Goal: Contribute content: Add original content to the website for others to see

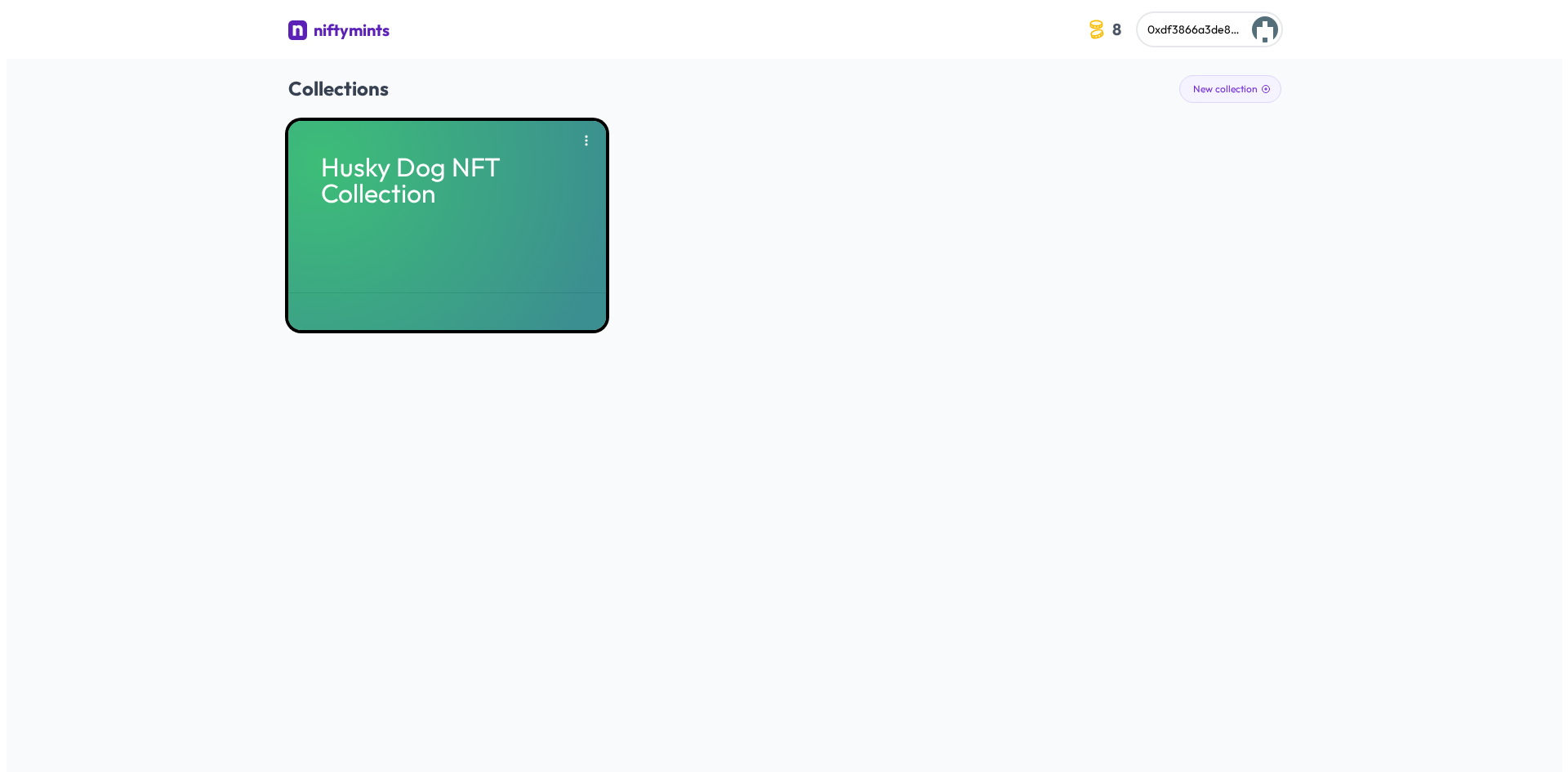
scroll to position [1981, 0]
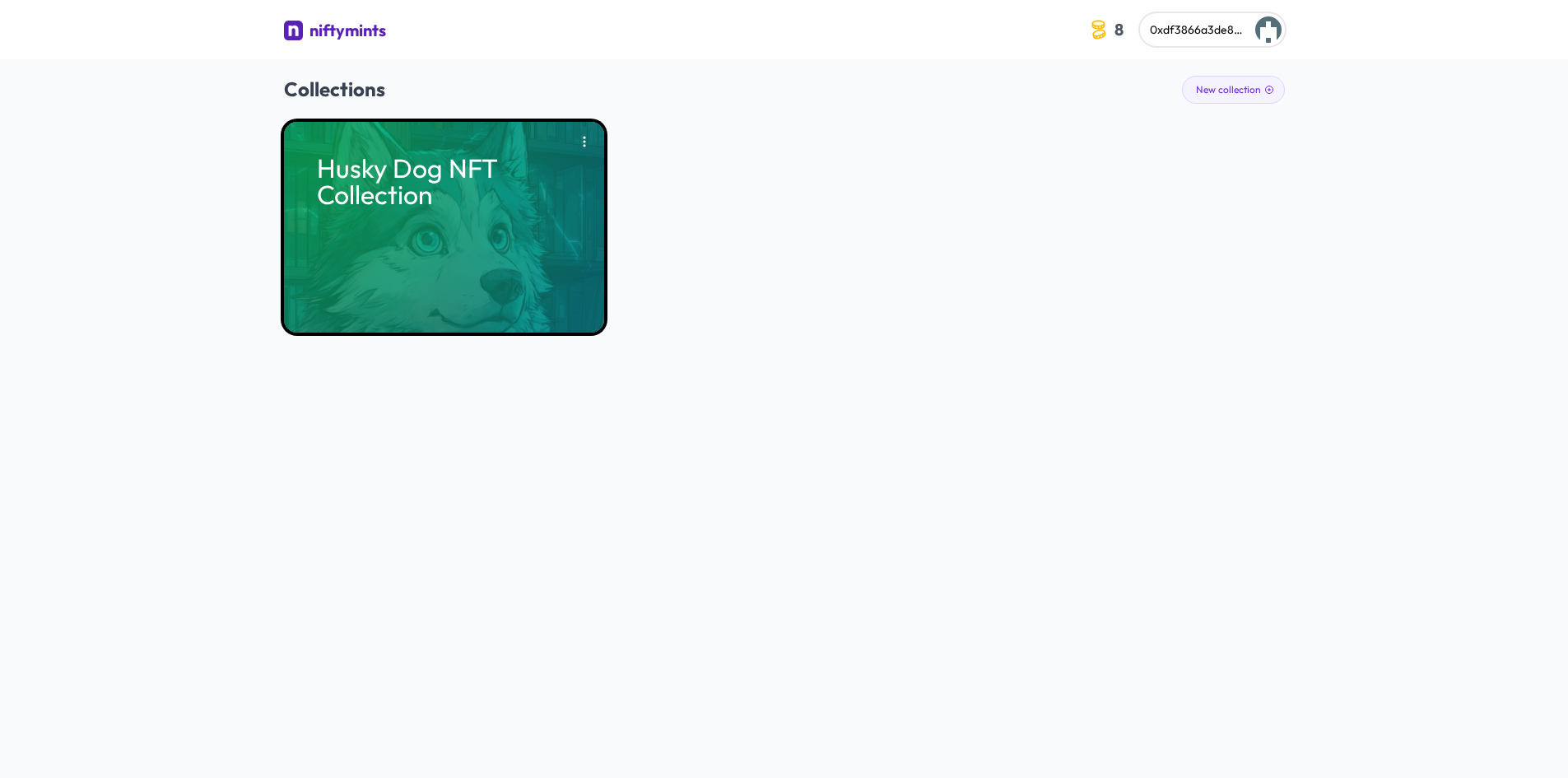
click at [593, 223] on div "Husky Dog NFT Collection" at bounding box center [444, 227] width 320 height 211
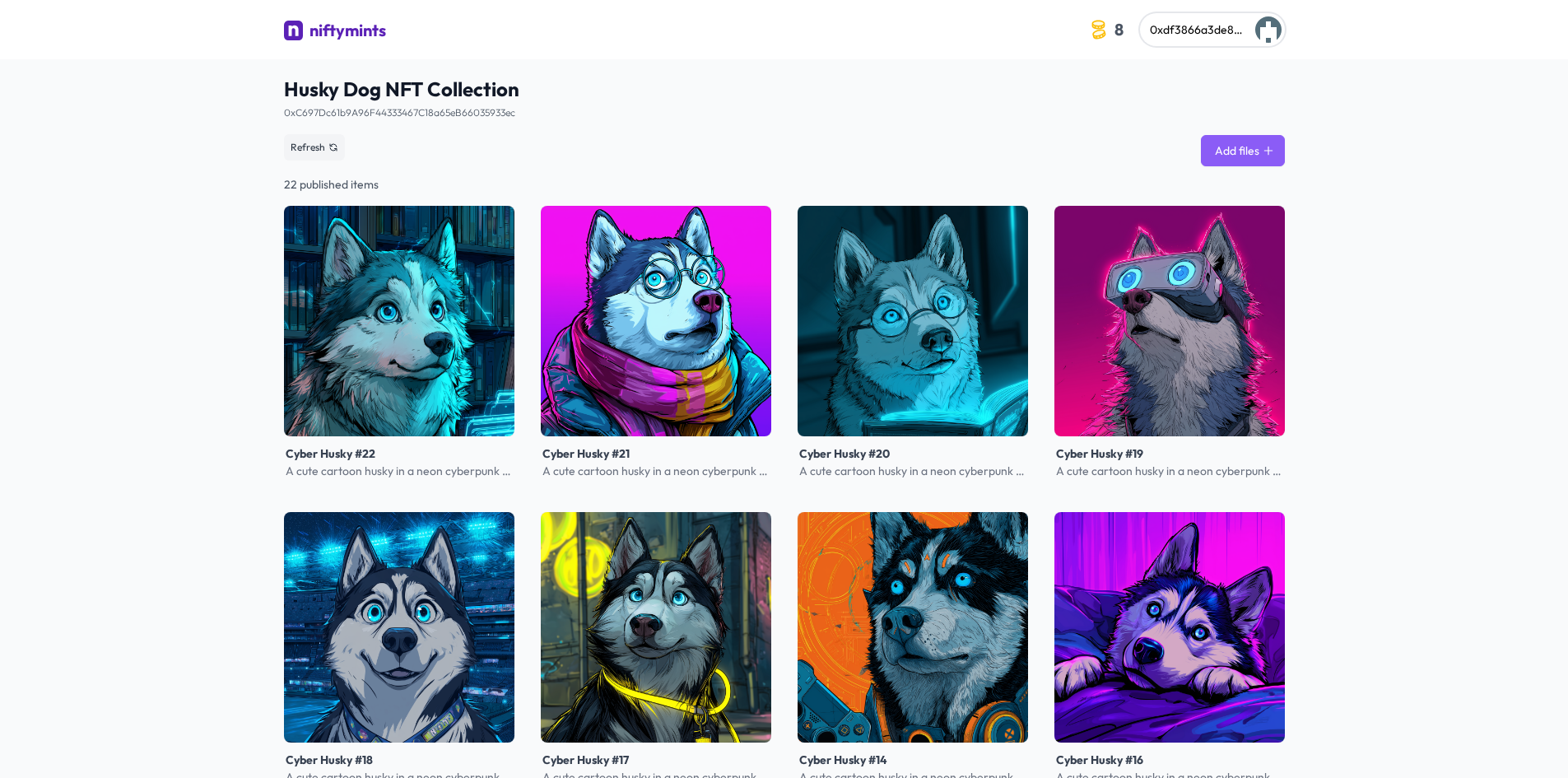
click at [1244, 147] on button "Add files" at bounding box center [1243, 150] width 84 height 31
click at [1256, 152] on button "Add files" at bounding box center [1243, 150] width 84 height 31
click at [362, 33] on div "niftymints" at bounding box center [347, 31] width 76 height 23
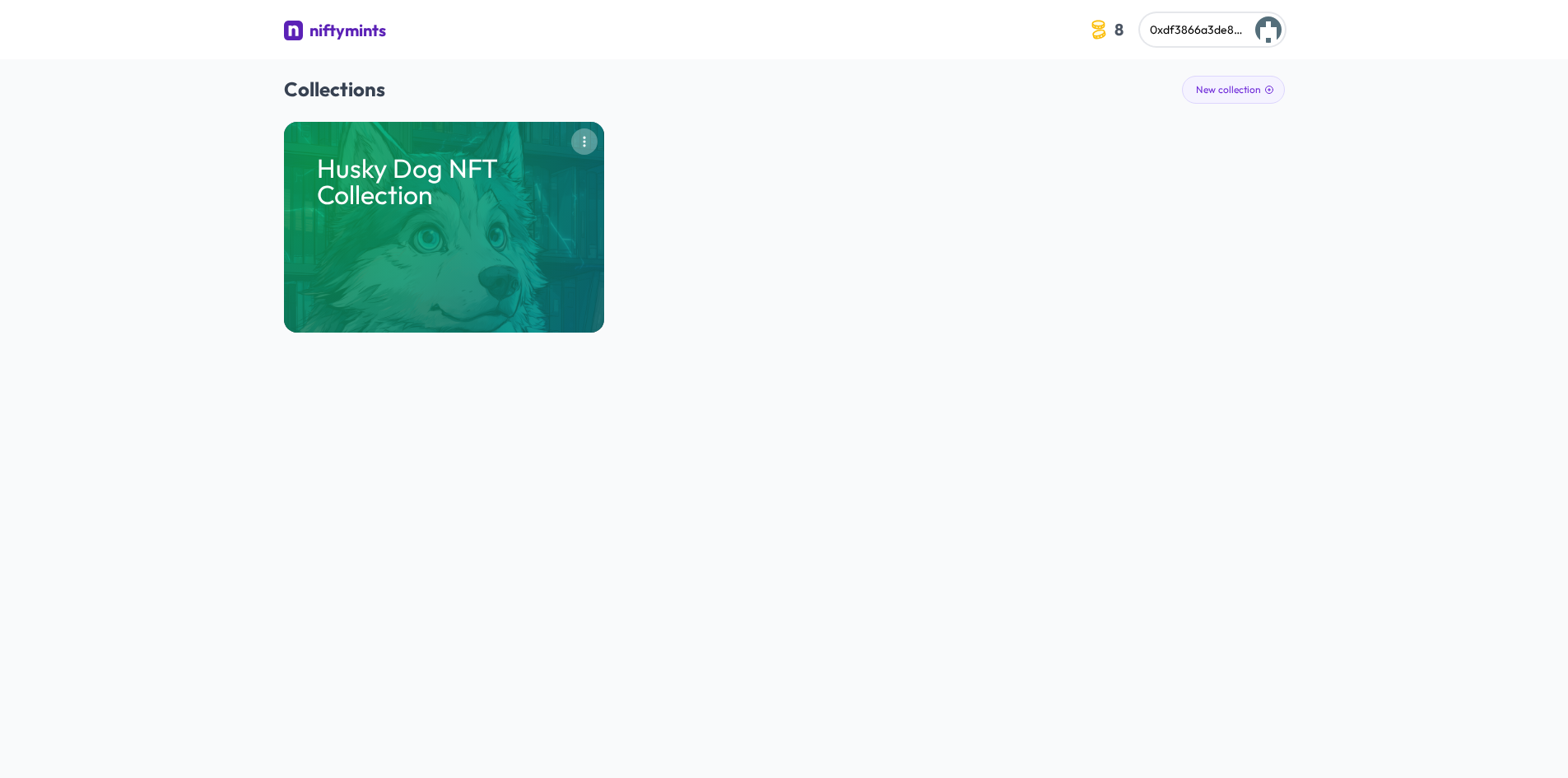
click at [582, 142] on icon "button" at bounding box center [585, 142] width 13 height 13
click at [872, 177] on div "Husky Dog NFT Collection Remove" at bounding box center [784, 227] width 1001 height 211
click at [1230, 86] on button "New collection" at bounding box center [1233, 89] width 103 height 28
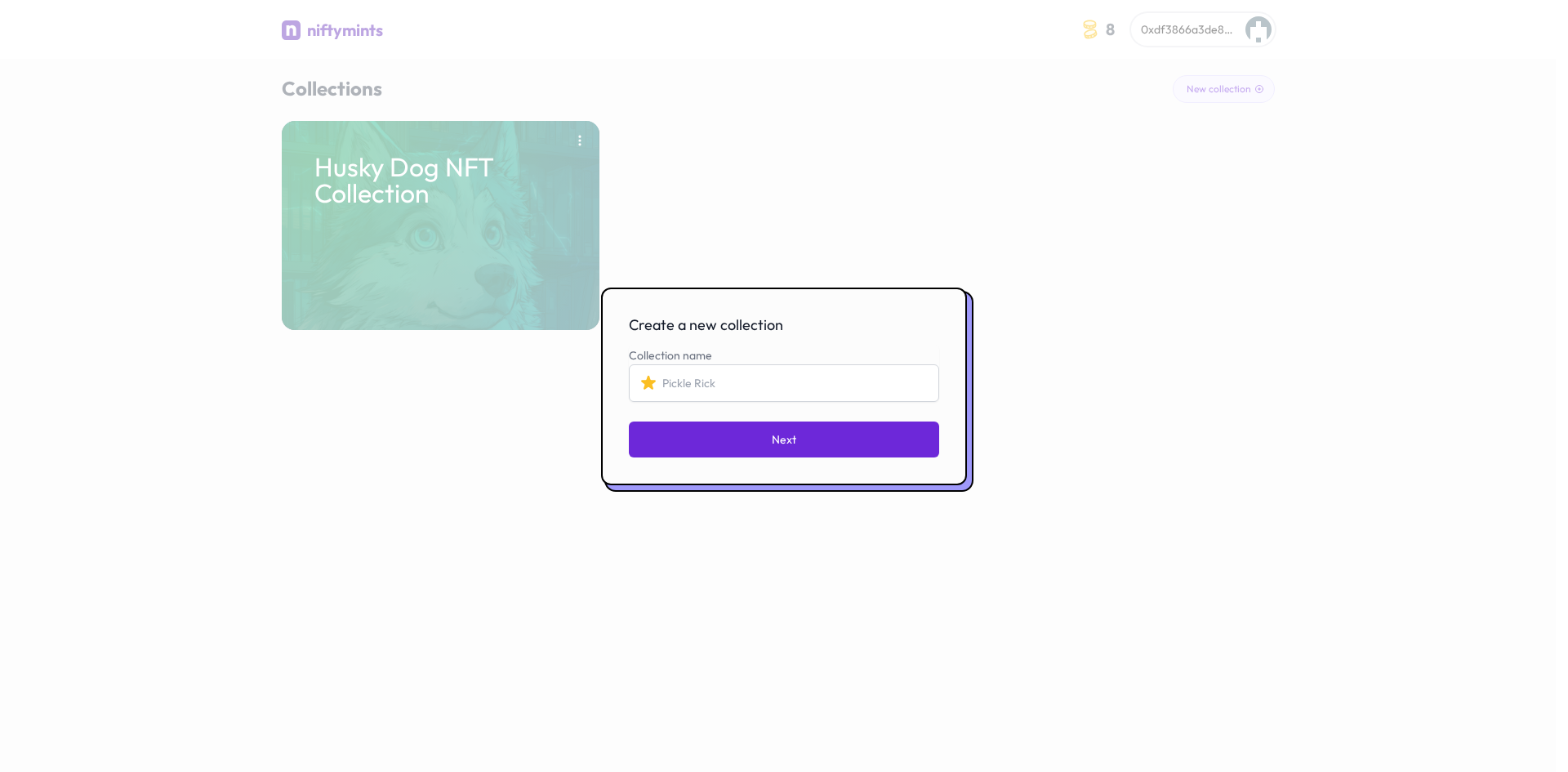
click at [282, 175] on div at bounding box center [784, 386] width 1568 height 772
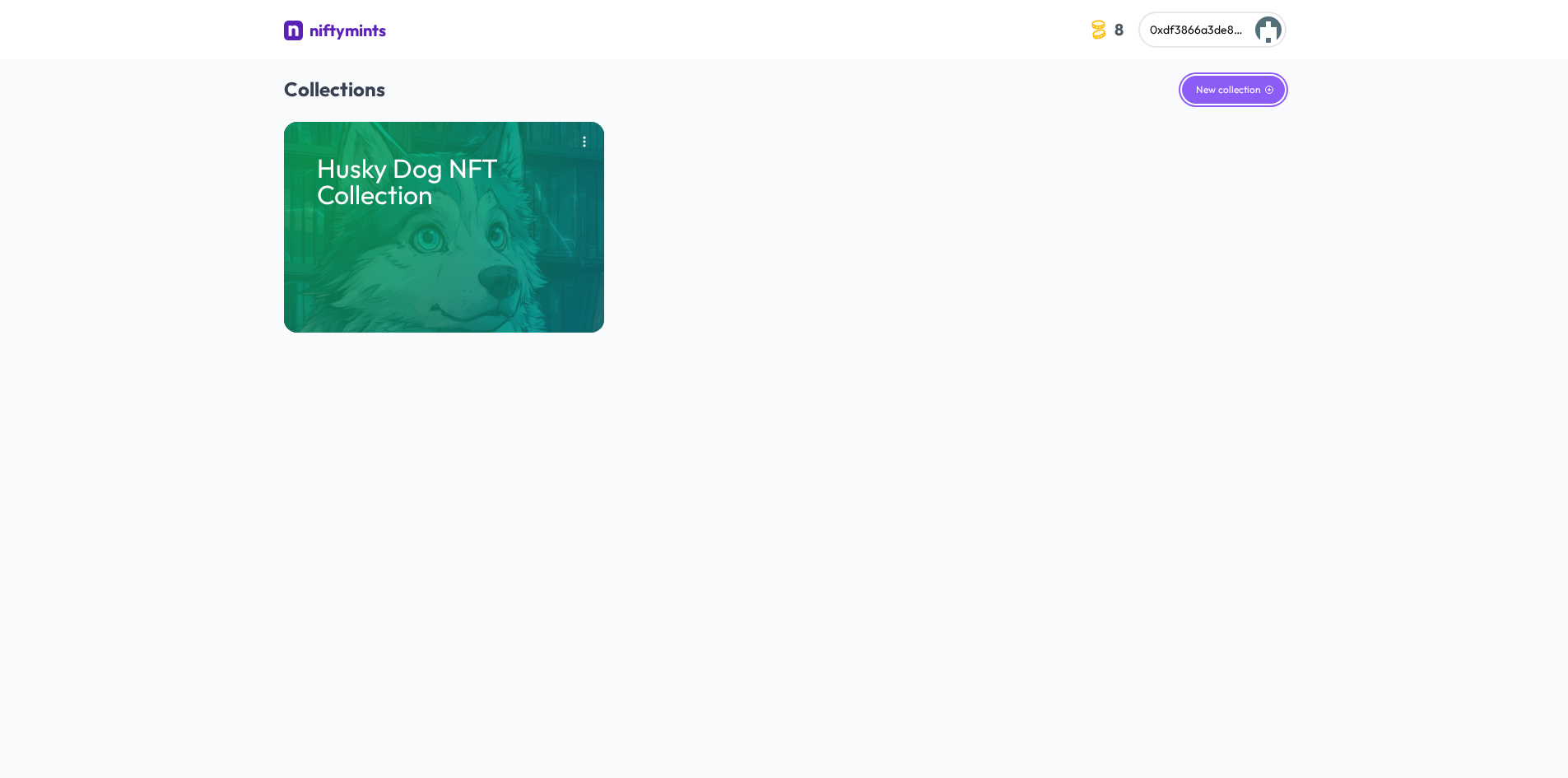
click at [1216, 85] on button "New collection" at bounding box center [1233, 89] width 103 height 28
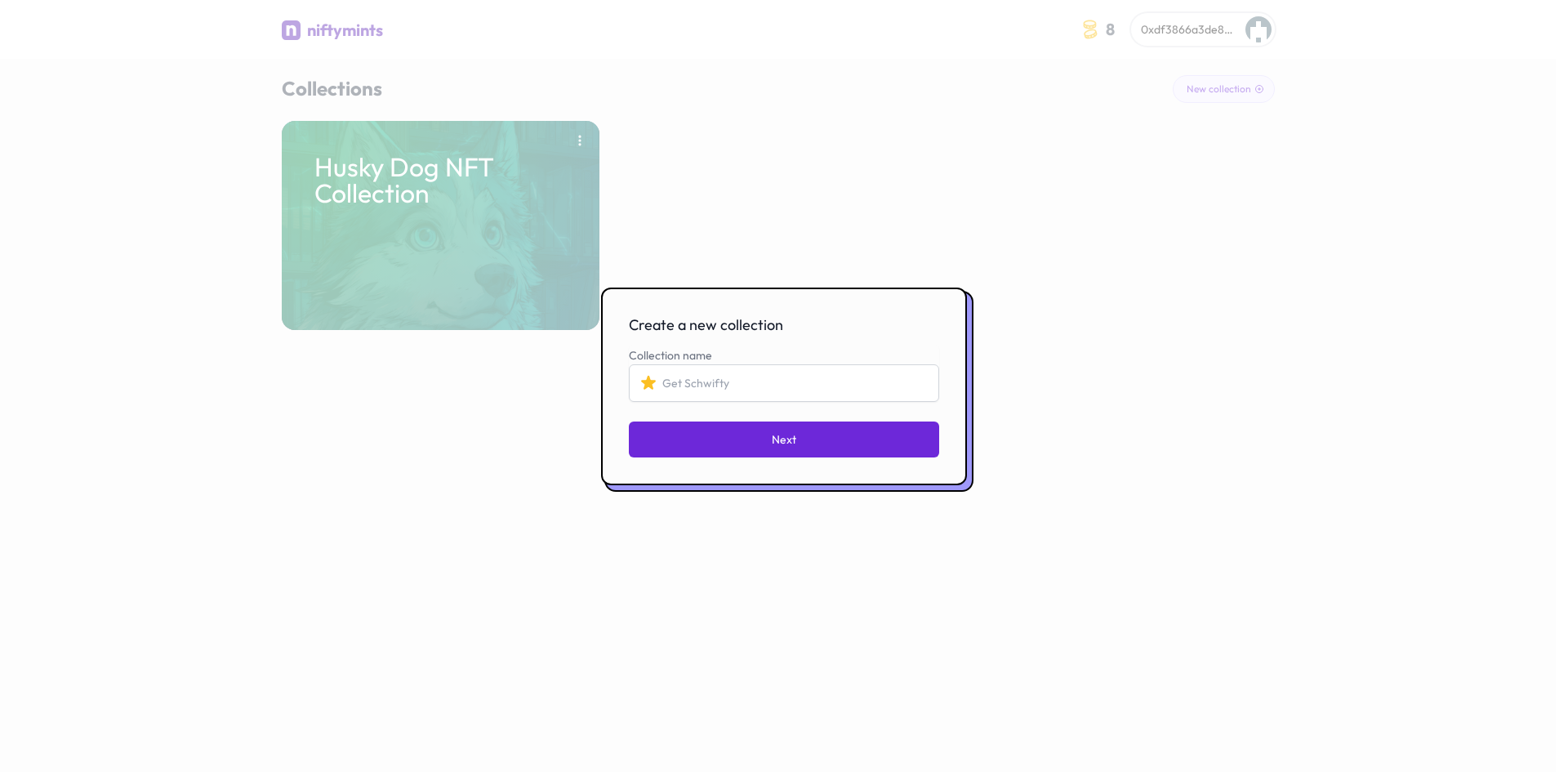
type input "Husky Dog NFT Collection"
click at [709, 384] on input "Husky Dog NFT Collection" at bounding box center [784, 382] width 310 height 37
type textarea "Dog"
click at [709, 384] on input "Husky Dog NFT Collection" at bounding box center [784, 382] width 310 height 37
paste input "Dog NFT Collection 2nd Stage"
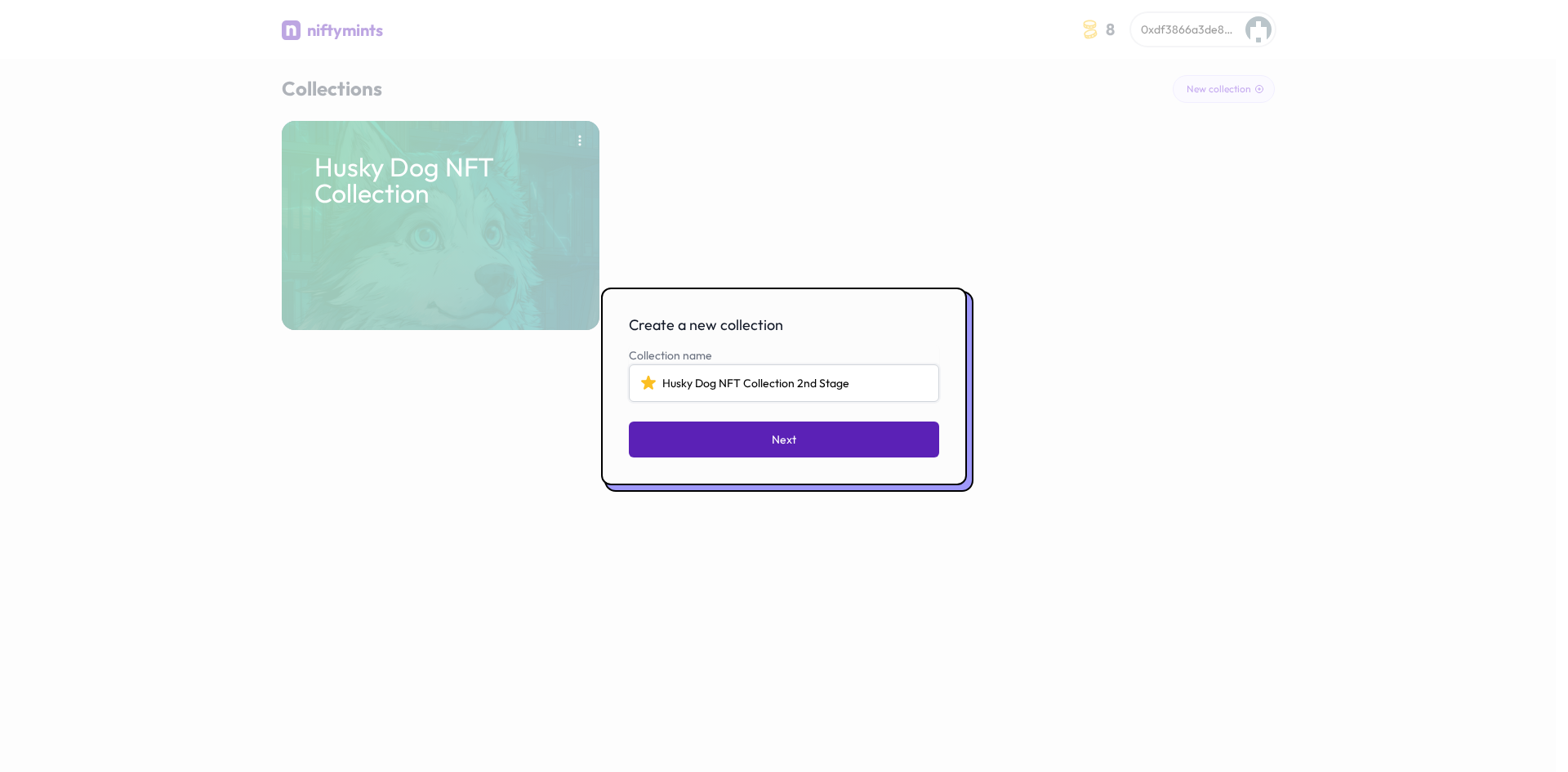
type input "Husky Dog NFT Collection 2nd Stage"
click at [767, 432] on button "Next" at bounding box center [784, 439] width 310 height 36
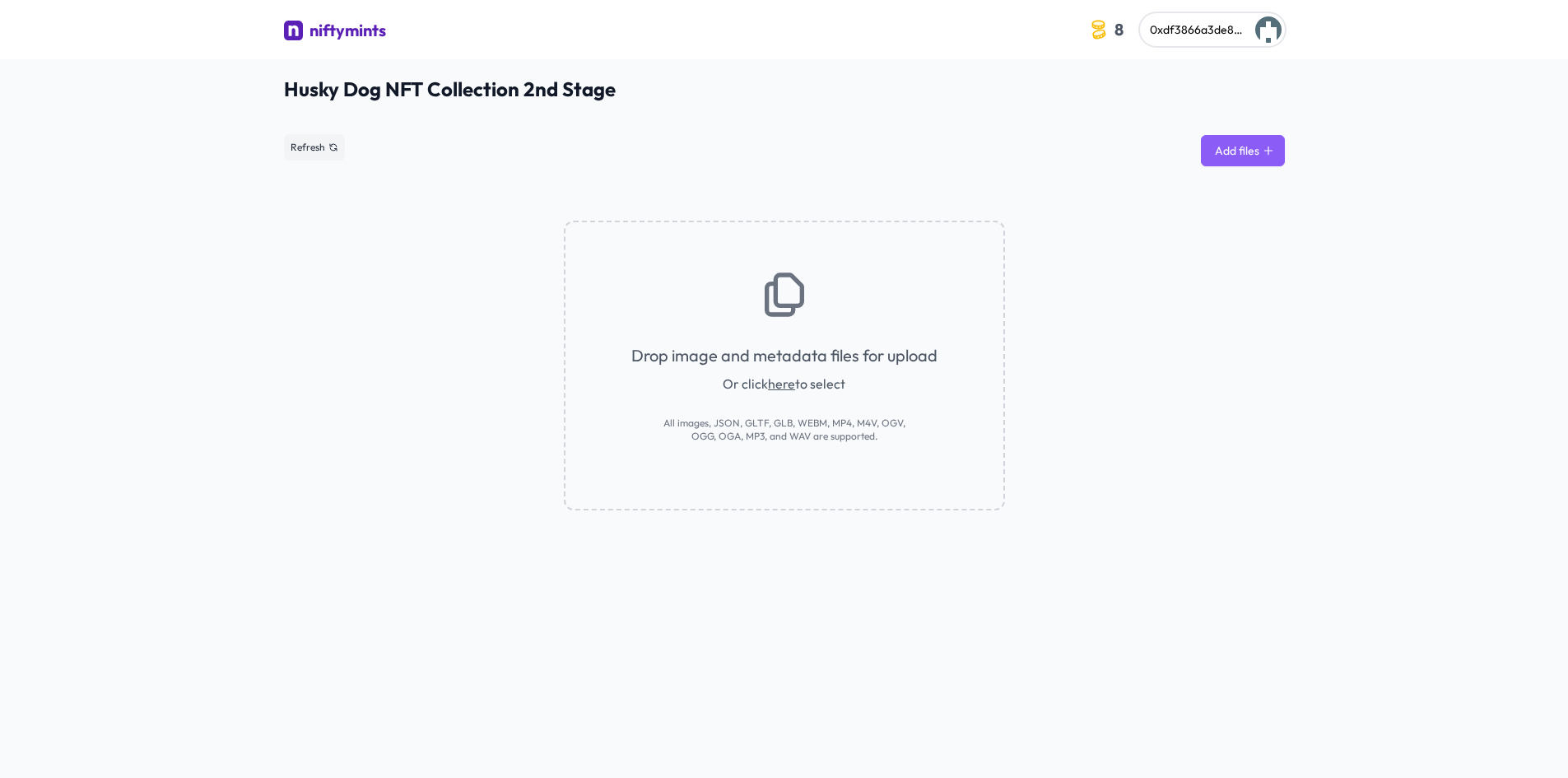
click at [1266, 162] on button "Add files" at bounding box center [1243, 150] width 84 height 31
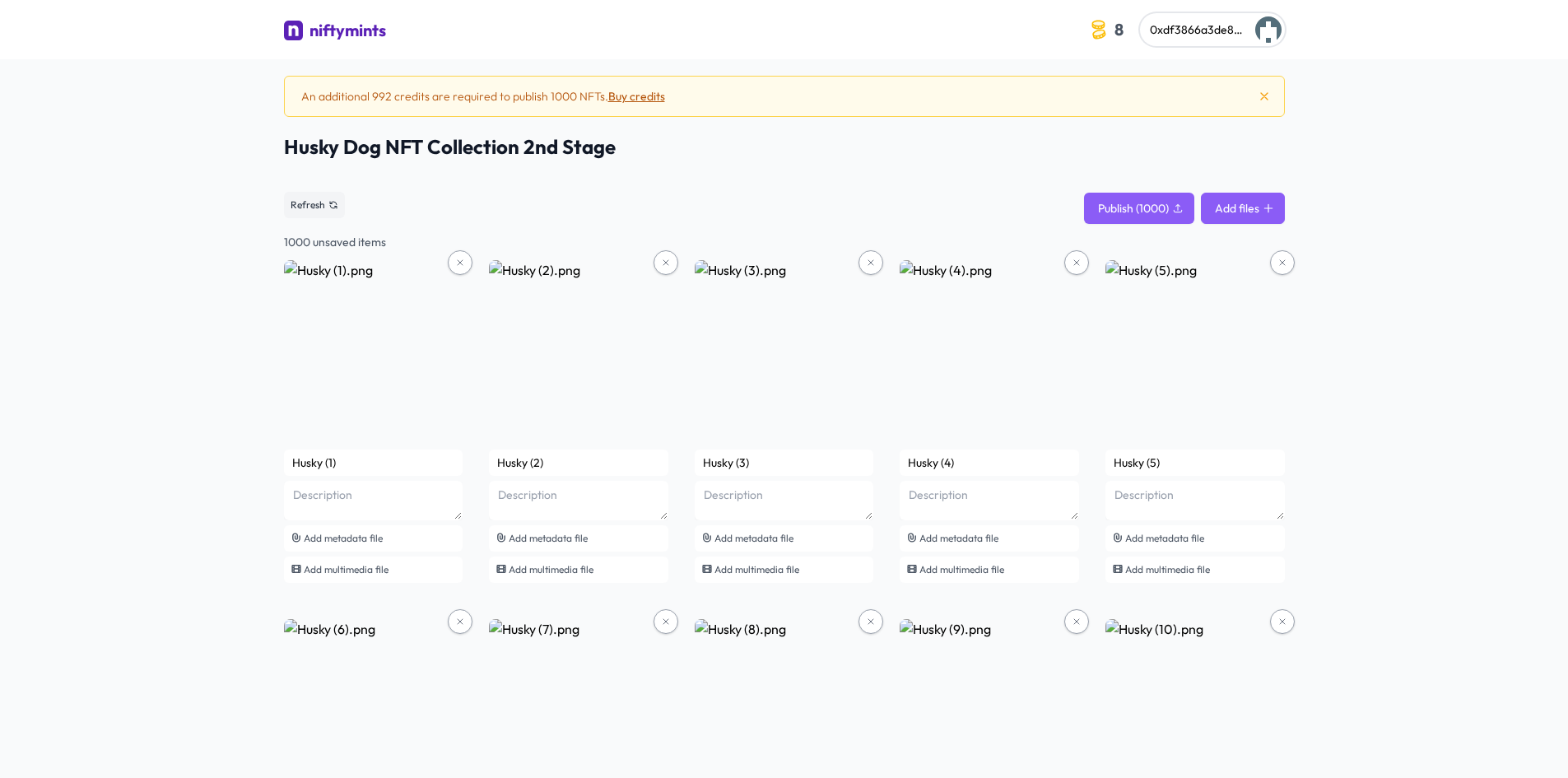
click at [642, 99] on button "Buy credits" at bounding box center [637, 96] width 57 height 17
